Goal: Navigation & Orientation: Find specific page/section

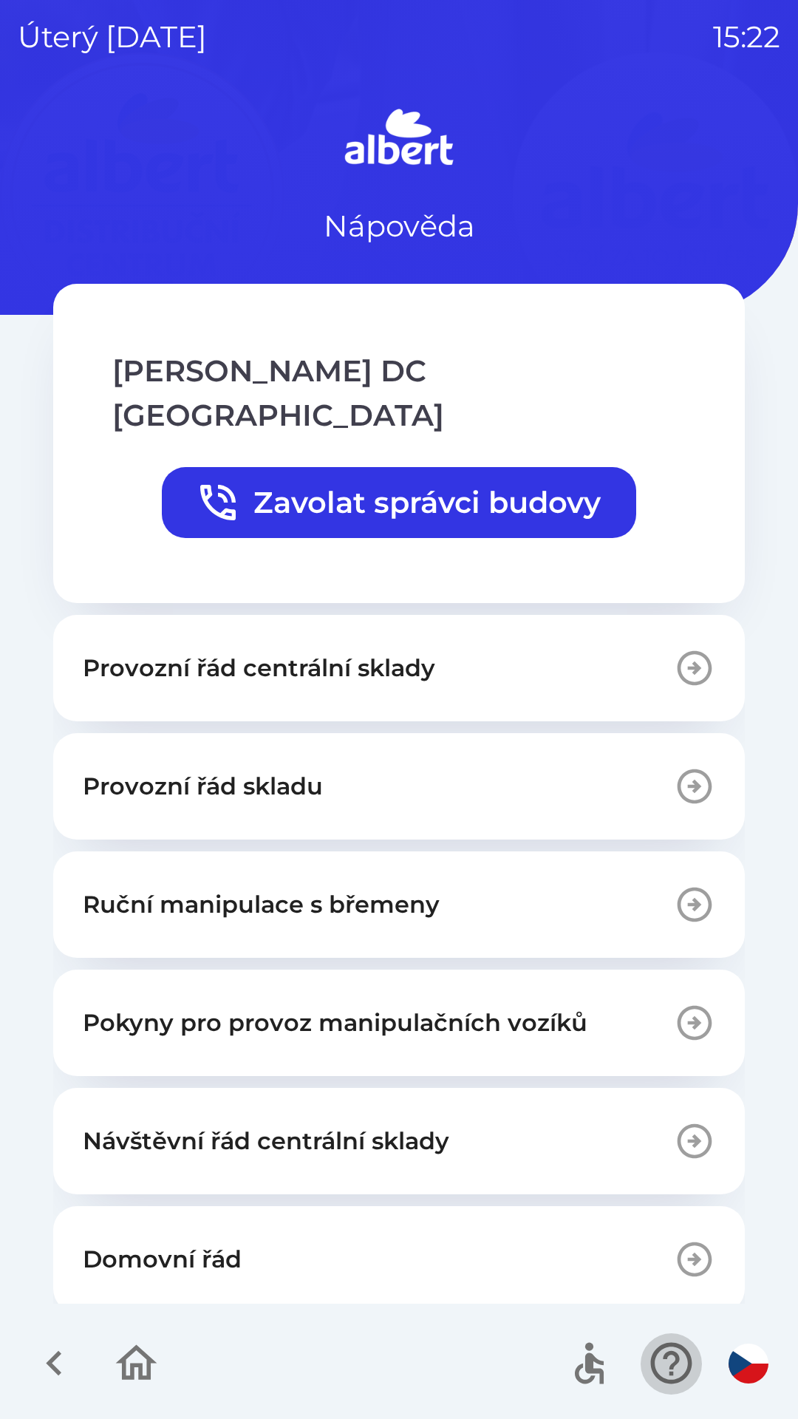
click at [671, 1352] on icon "button" at bounding box center [671, 1363] width 41 height 41
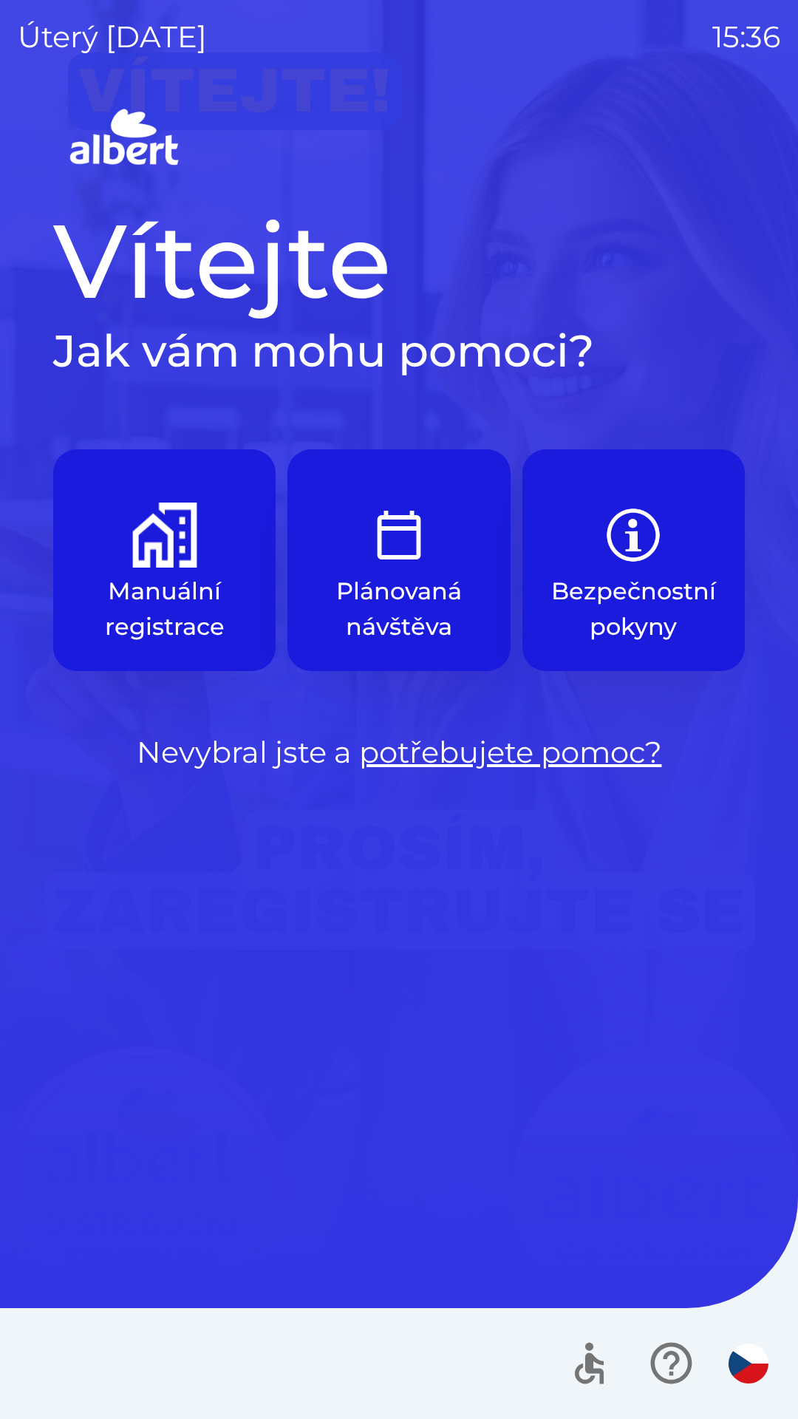
click at [138, 526] on img "button" at bounding box center [164, 535] width 65 height 65
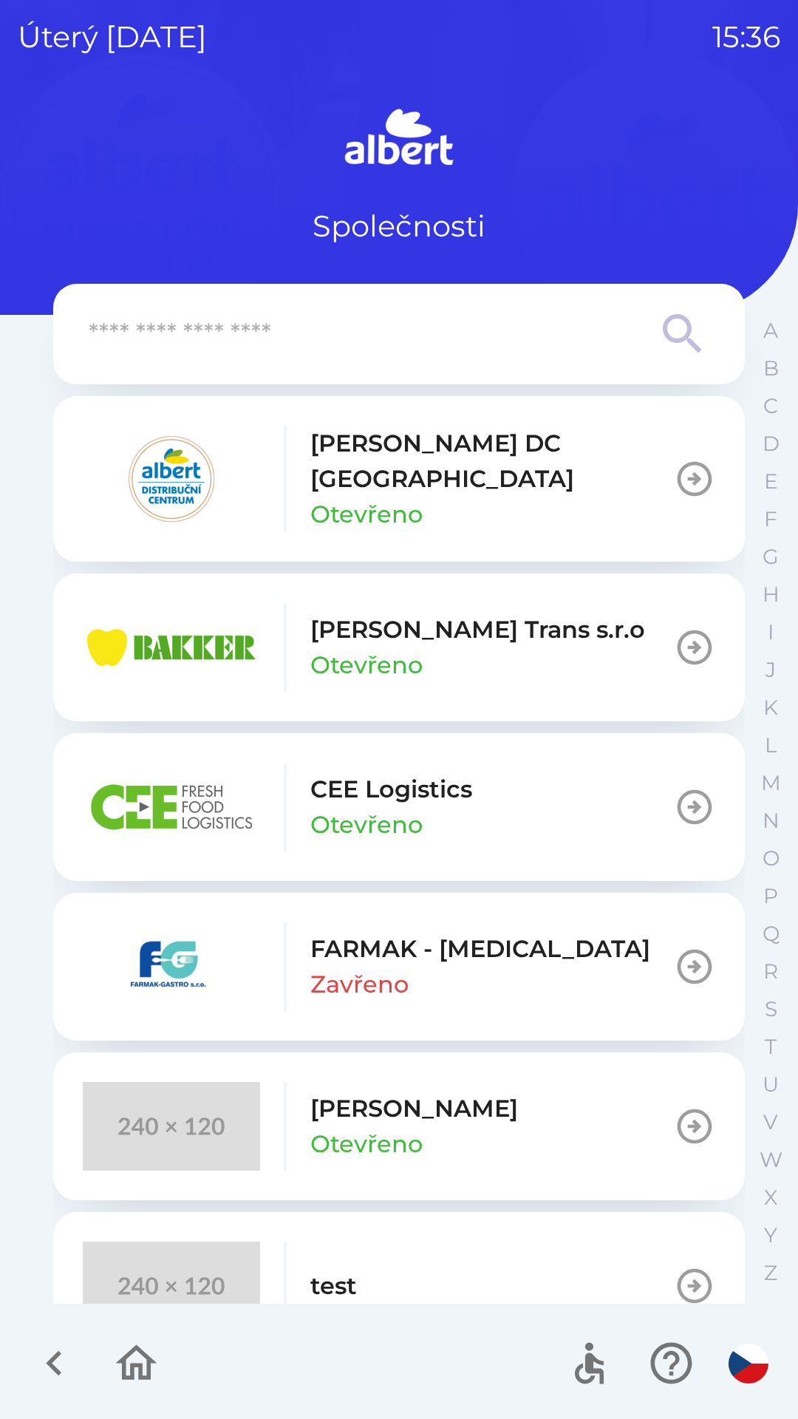
click at [403, 617] on p "[PERSON_NAME] Trans s.r.o" at bounding box center [477, 629] width 335 height 35
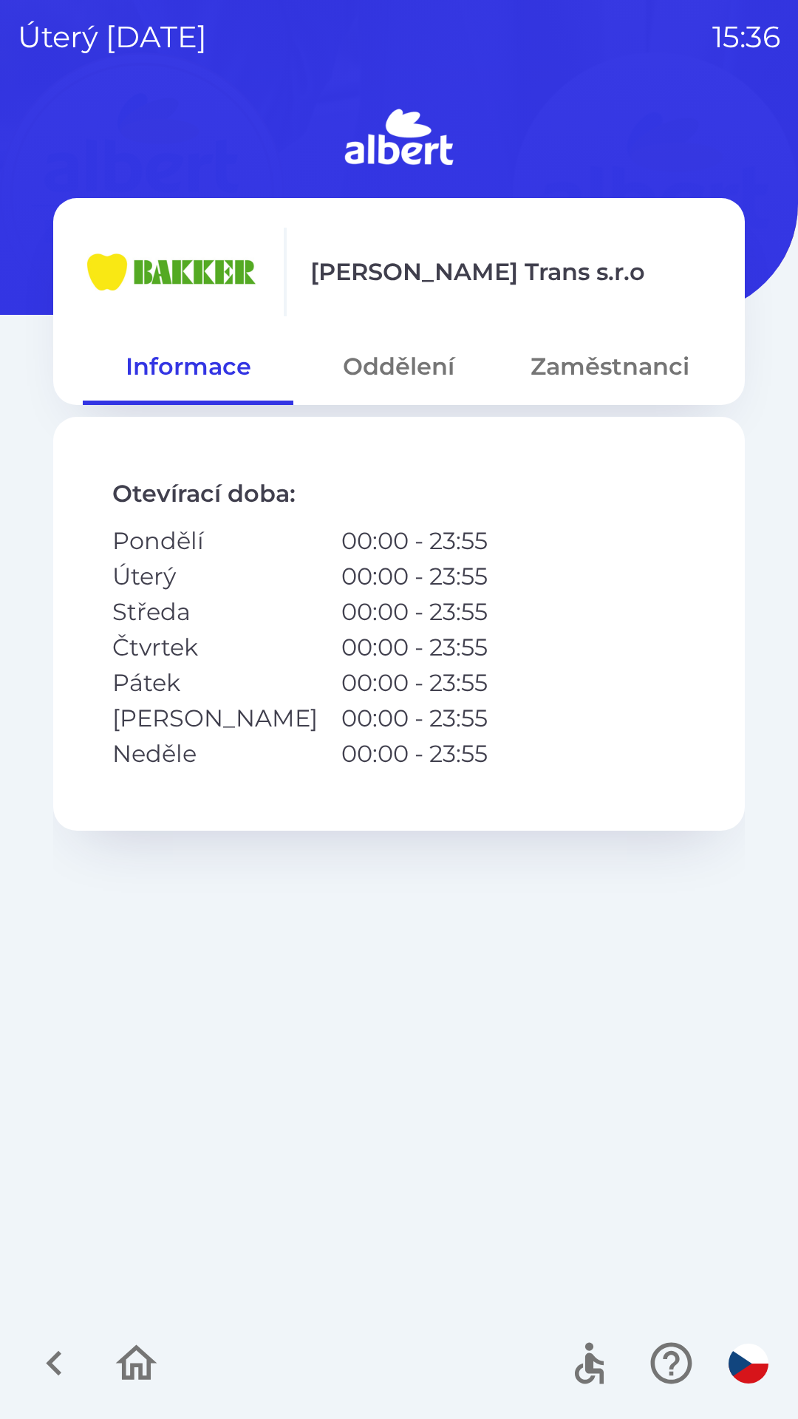
click at [398, 353] on button "Oddělení" at bounding box center [398, 366] width 211 height 53
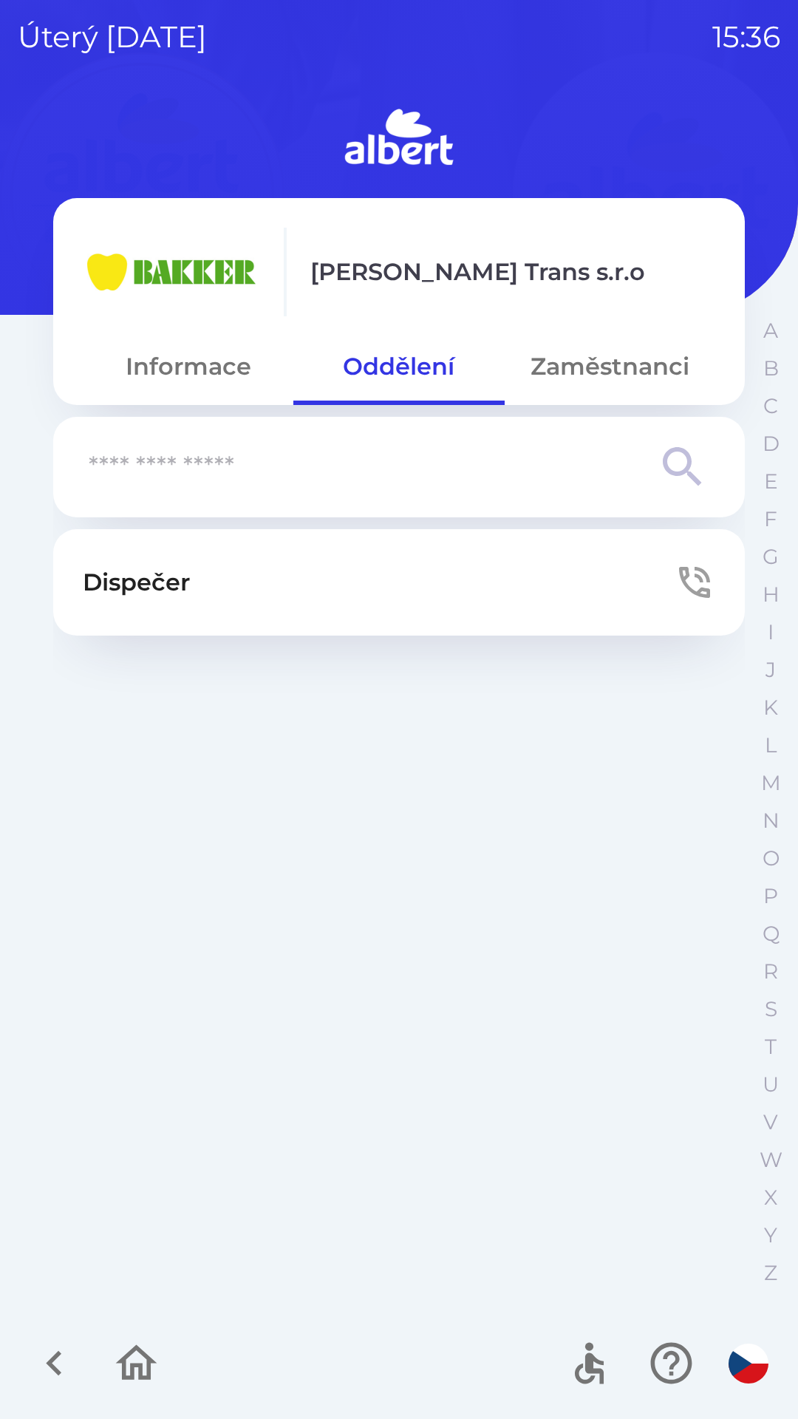
click at [308, 573] on button "Dispečer" at bounding box center [399, 582] width 692 height 106
